Goal: Task Accomplishment & Management: Manage account settings

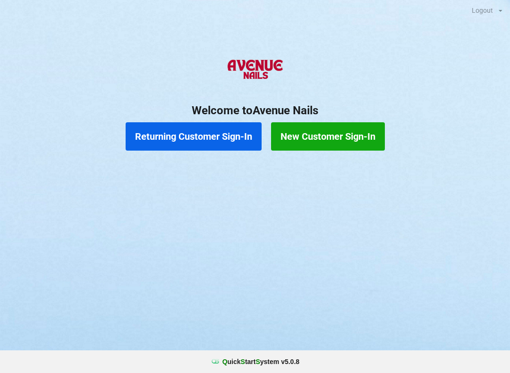
scroll to position [0, 3]
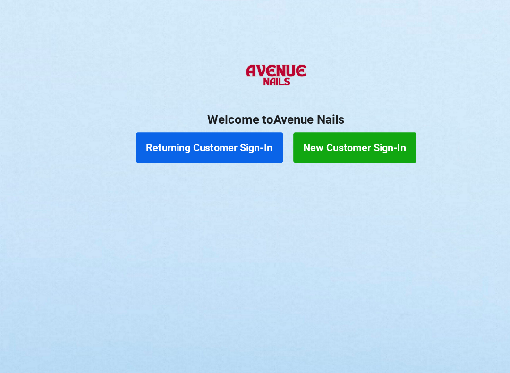
click at [199, 133] on button "Returning Customer Sign-In" at bounding box center [194, 136] width 136 height 28
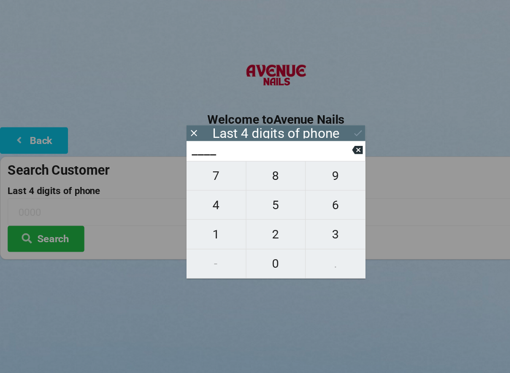
click at [208, 191] on span "4" at bounding box center [199, 189] width 55 height 20
type input "4___"
click at [260, 243] on span "0" at bounding box center [255, 244] width 55 height 20
type input "40__"
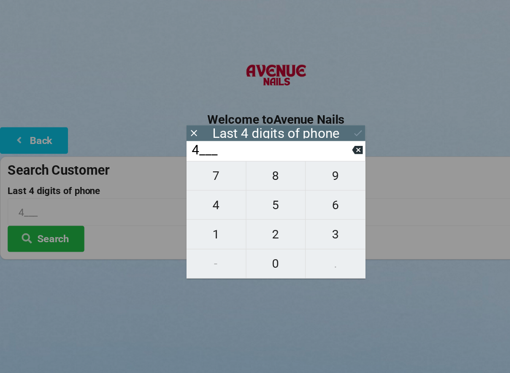
type input "40__"
click at [207, 169] on span "7" at bounding box center [199, 162] width 55 height 20
type input "407_"
click at [208, 197] on span "4" at bounding box center [199, 189] width 55 height 20
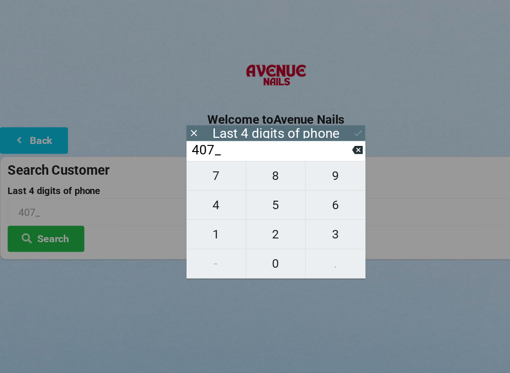
type input "4074"
click at [210, 224] on div "7 8 9 4 5 6 1 2 3 - 0 ." at bounding box center [254, 203] width 165 height 109
click at [260, 193] on div "7 8 9 4 5 6 1 2 3 - 0 ." at bounding box center [254, 203] width 165 height 109
click at [332, 144] on icon at bounding box center [330, 139] width 10 height 10
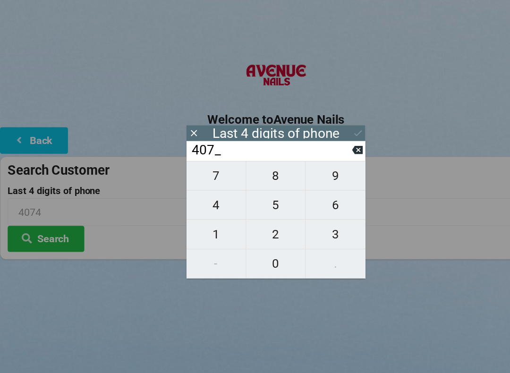
click at [330, 144] on icon at bounding box center [330, 139] width 10 height 10
click at [327, 145] on button at bounding box center [330, 138] width 10 height 13
click at [333, 143] on icon at bounding box center [330, 139] width 10 height 8
click at [208, 220] on span "1" at bounding box center [199, 217] width 55 height 20
type input "1___"
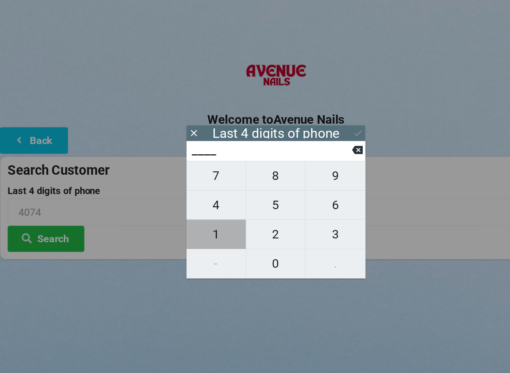
type input "1___"
click at [261, 243] on span "0" at bounding box center [255, 244] width 55 height 20
type input "10__"
click at [262, 193] on span "5" at bounding box center [255, 189] width 55 height 20
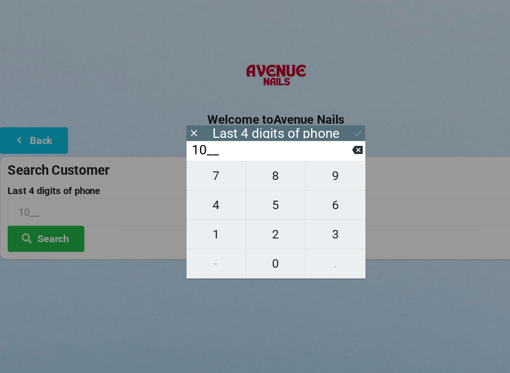
type input "105_"
click at [207, 166] on span "7" at bounding box center [199, 162] width 55 height 20
type input "1057"
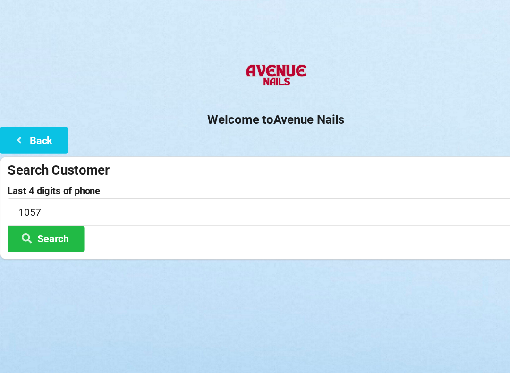
click at [59, 217] on button "Search" at bounding box center [42, 221] width 71 height 24
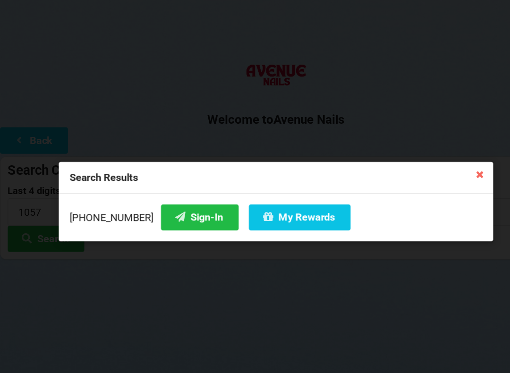
click at [268, 208] on button "My Rewards" at bounding box center [277, 201] width 94 height 24
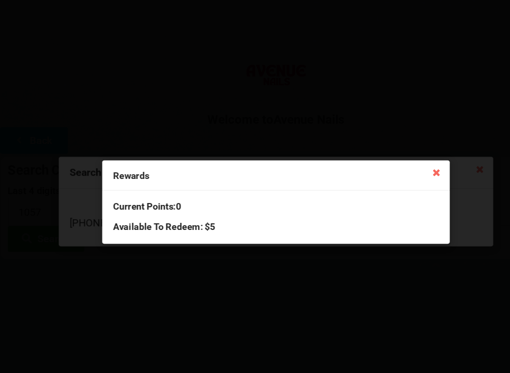
click at [399, 153] on icon at bounding box center [403, 159] width 15 height 15
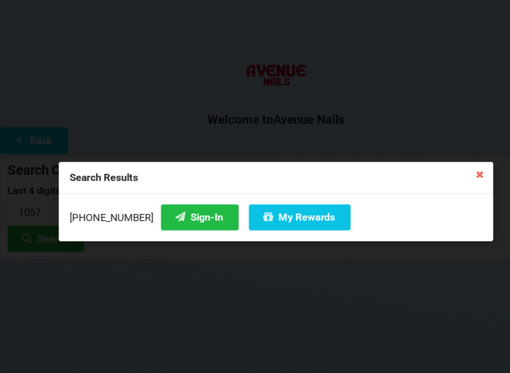
click at [442, 164] on icon at bounding box center [443, 160] width 15 height 15
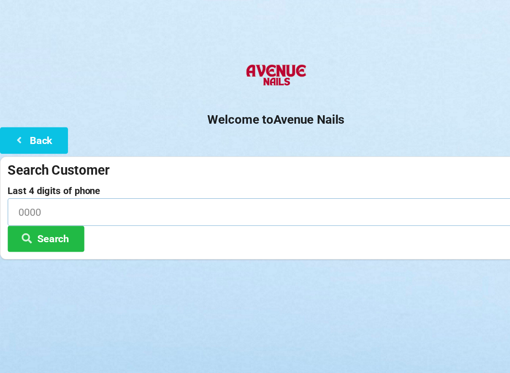
click at [62, 188] on input at bounding box center [255, 195] width 496 height 25
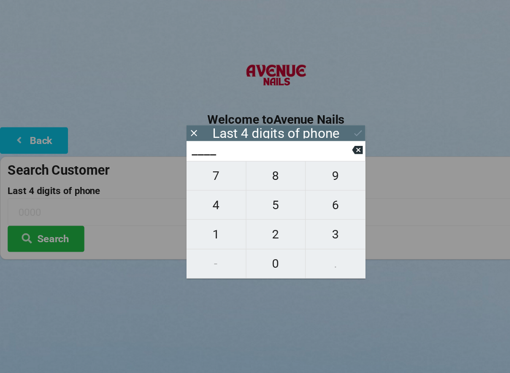
click at [200, 187] on span "4" at bounding box center [199, 189] width 55 height 20
type input "4___"
click at [207, 189] on span "4" at bounding box center [199, 189] width 55 height 20
type input "44__"
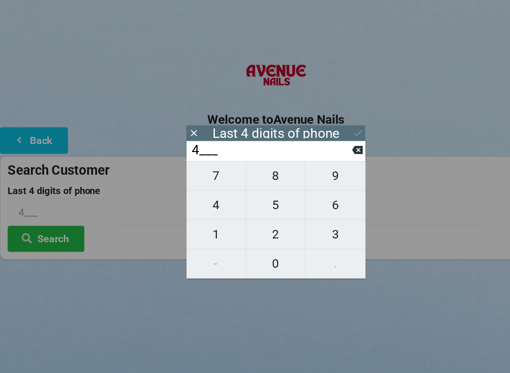
type input "44__"
click at [308, 220] on span "3" at bounding box center [309, 217] width 55 height 20
type input "443_"
click at [309, 192] on span "6" at bounding box center [309, 189] width 55 height 20
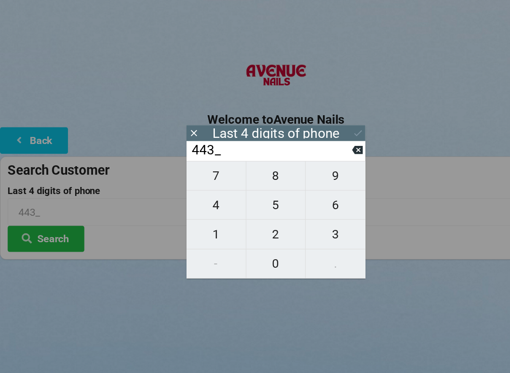
type input "4436"
click at [334, 118] on button at bounding box center [331, 123] width 10 height 13
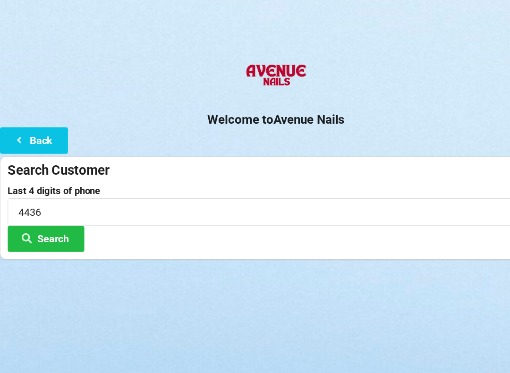
click at [39, 218] on button "Search" at bounding box center [42, 221] width 71 height 24
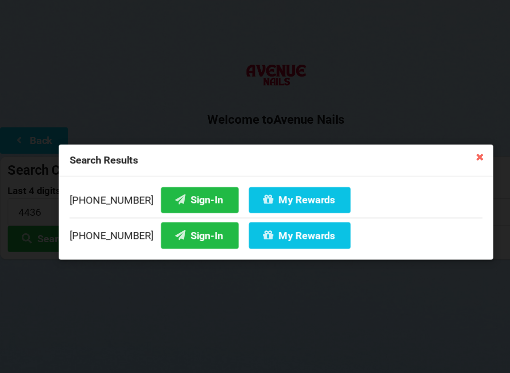
click at [170, 178] on button "Sign-In" at bounding box center [185, 184] width 72 height 24
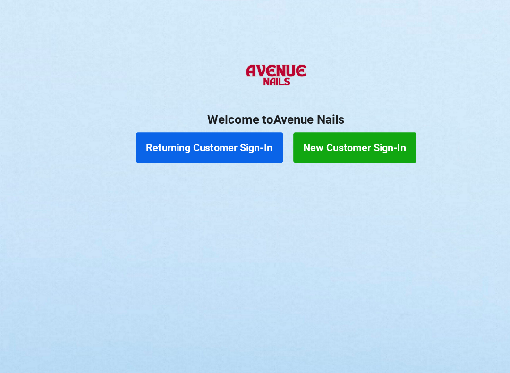
click at [217, 133] on button "Returning Customer Sign-In" at bounding box center [194, 136] width 136 height 28
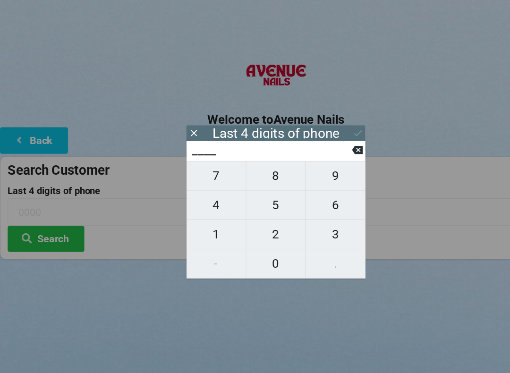
click at [199, 222] on span "1" at bounding box center [199, 217] width 55 height 20
type input "1___"
click at [203, 165] on span "7" at bounding box center [199, 162] width 55 height 20
type input "17__"
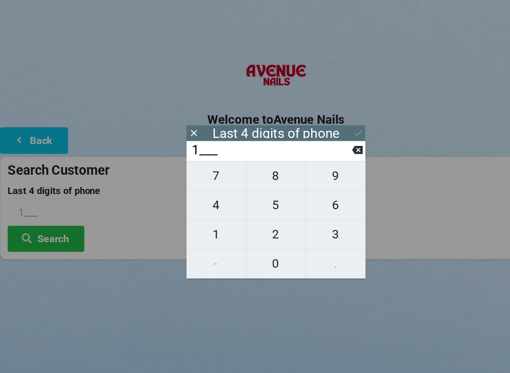
type input "17__"
click at [198, 199] on span "4" at bounding box center [199, 189] width 55 height 20
type input "174_"
click at [314, 223] on span "3" at bounding box center [309, 217] width 55 height 20
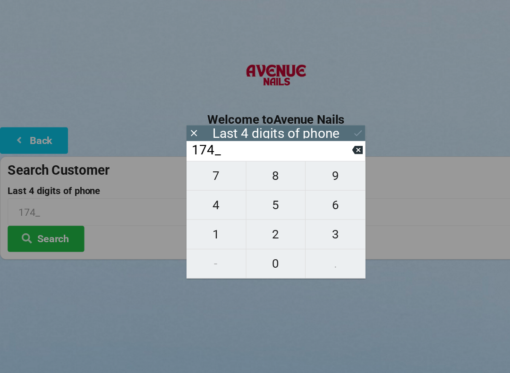
type input "1743"
click at [55, 218] on button "Search" at bounding box center [42, 221] width 71 height 24
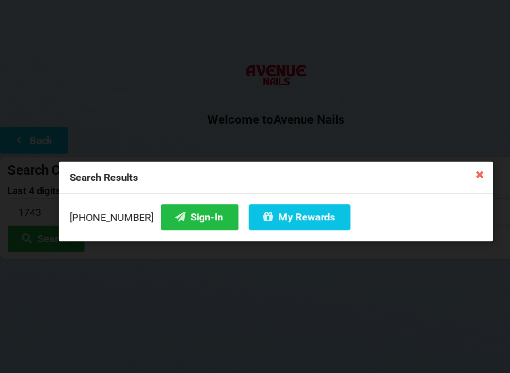
click at [178, 196] on button "Sign-In" at bounding box center [185, 201] width 72 height 24
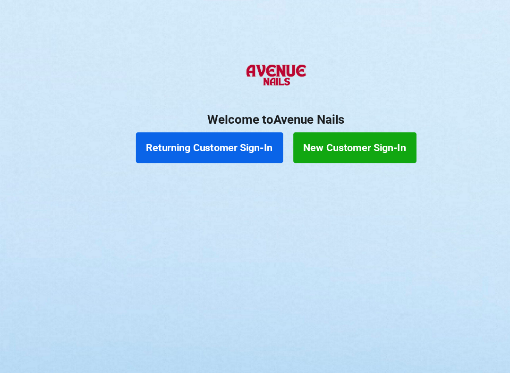
click at [245, 130] on button "Returning Customer Sign-In" at bounding box center [194, 136] width 136 height 28
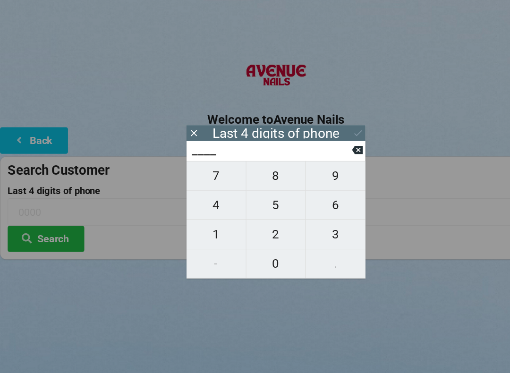
click at [263, 220] on span "2" at bounding box center [255, 217] width 55 height 20
type input "2___"
click at [325, 143] on icon at bounding box center [330, 139] width 10 height 10
click at [210, 192] on span "4" at bounding box center [199, 189] width 55 height 20
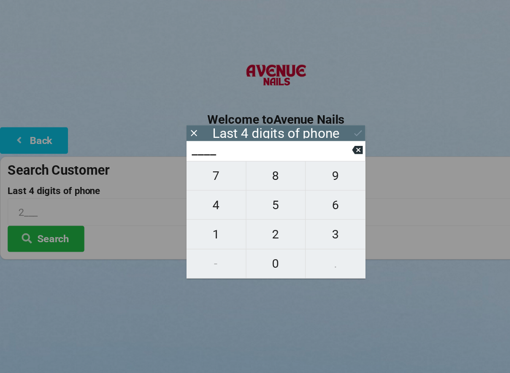
type input "4___"
click at [316, 198] on span "6" at bounding box center [309, 189] width 55 height 20
type input "46__"
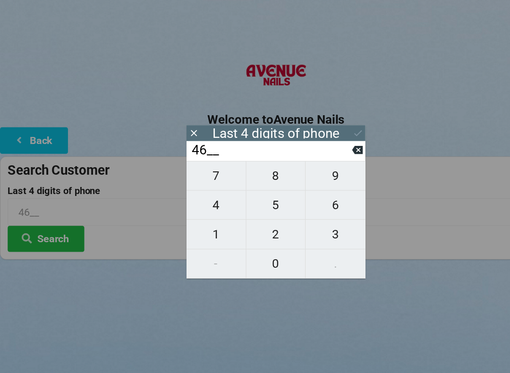
click at [312, 214] on span "3" at bounding box center [309, 217] width 55 height 20
type input "463_"
click at [321, 159] on span "9" at bounding box center [309, 162] width 55 height 20
type input "4639"
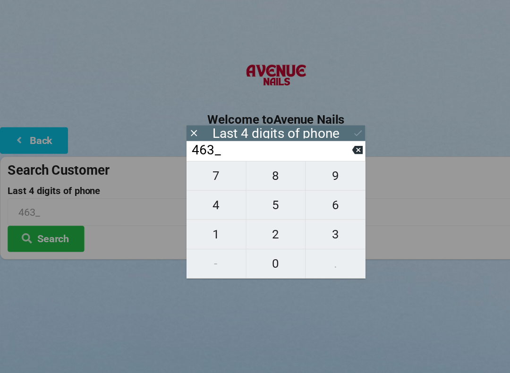
type input "4639"
click at [327, 121] on icon at bounding box center [331, 123] width 10 height 10
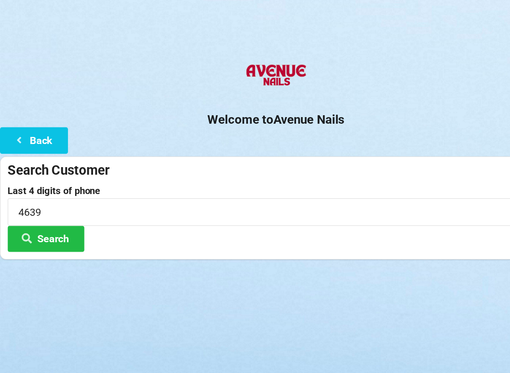
click at [57, 221] on button "Search" at bounding box center [42, 221] width 71 height 24
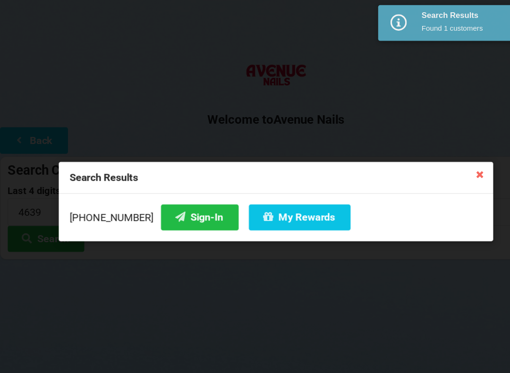
click at [270, 220] on div "[PHONE_NUMBER] Sign-In My Rewards" at bounding box center [254, 201] width 401 height 44
click at [281, 204] on button "My Rewards" at bounding box center [277, 201] width 94 height 24
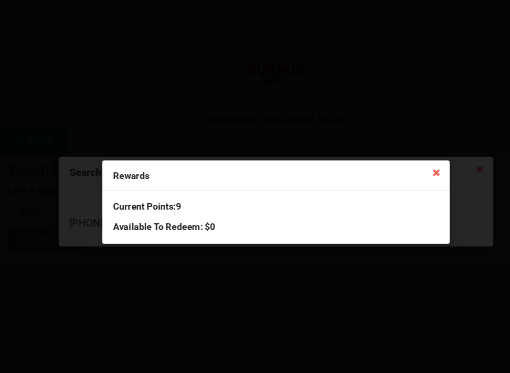
click at [410, 173] on div "Rewards" at bounding box center [254, 162] width 321 height 28
click at [406, 157] on icon at bounding box center [403, 159] width 15 height 15
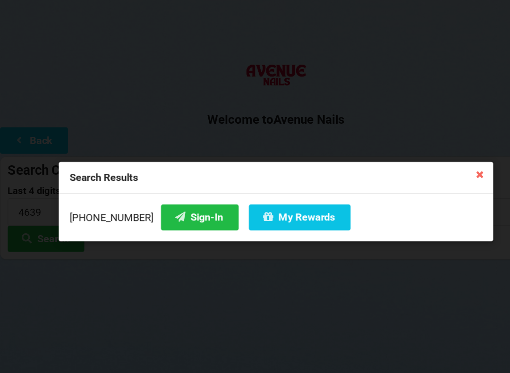
click at [170, 208] on button "Sign-In" at bounding box center [185, 201] width 72 height 24
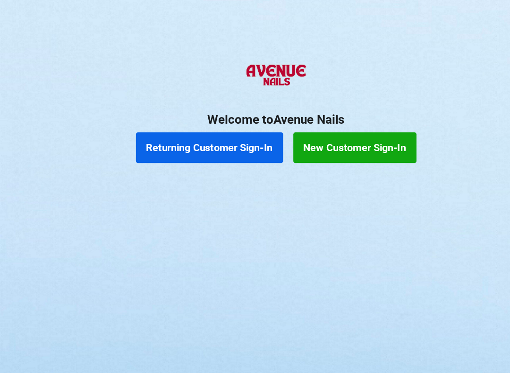
click at [209, 132] on button "Returning Customer Sign-In" at bounding box center [194, 136] width 136 height 28
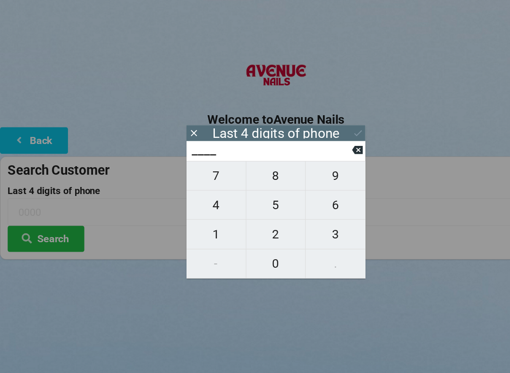
click at [205, 172] on span "7" at bounding box center [199, 162] width 55 height 20
type input "7___"
click at [253, 195] on span "5" at bounding box center [255, 189] width 55 height 20
type input "75__"
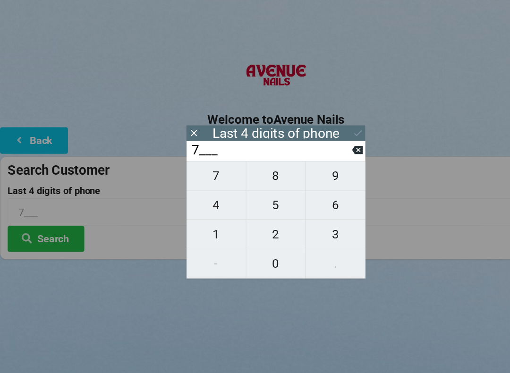
type input "75__"
click at [324, 139] on input "75__" at bounding box center [250, 138] width 149 height 15
click at [331, 142] on icon at bounding box center [330, 139] width 10 height 10
click at [328, 143] on icon at bounding box center [330, 139] width 10 height 8
click at [203, 217] on span "1" at bounding box center [199, 217] width 55 height 20
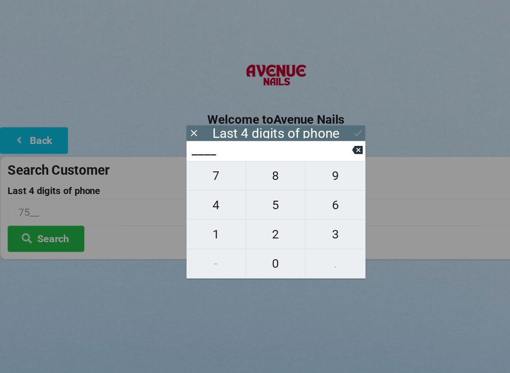
type input "1___"
click at [256, 189] on span "5" at bounding box center [255, 189] width 55 height 20
type input "15__"
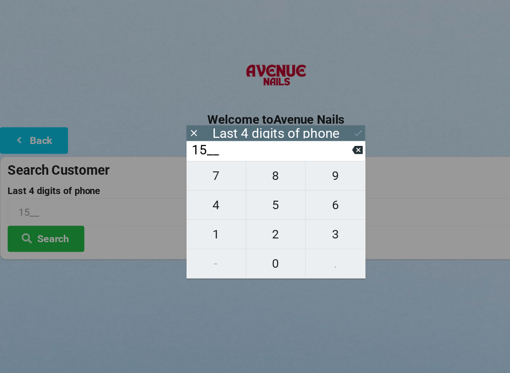
click at [196, 166] on span "7" at bounding box center [199, 162] width 55 height 20
type input "157_"
click at [253, 231] on button "0" at bounding box center [255, 243] width 55 height 27
type input "1570"
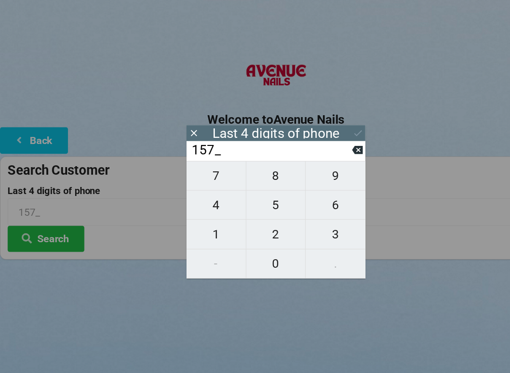
type input "1570"
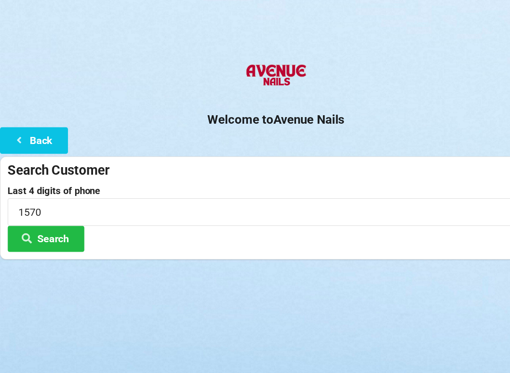
click at [334, 296] on div "Logout Logout Sign-In Welcome to Avenue Nails Back Search Customer Last 4 digit…" at bounding box center [255, 186] width 510 height 373
click at [50, 220] on button "Search" at bounding box center [42, 221] width 71 height 24
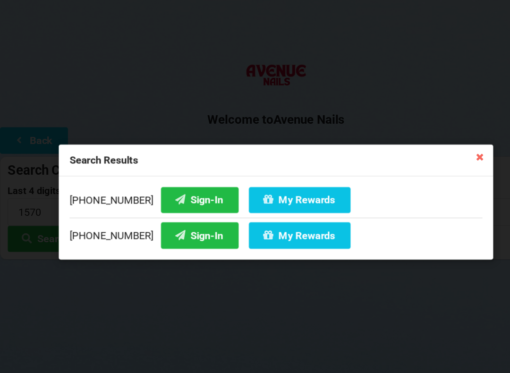
click at [174, 220] on button "Sign-In" at bounding box center [185, 217] width 72 height 24
